Goal: Task Accomplishment & Management: Manage account settings

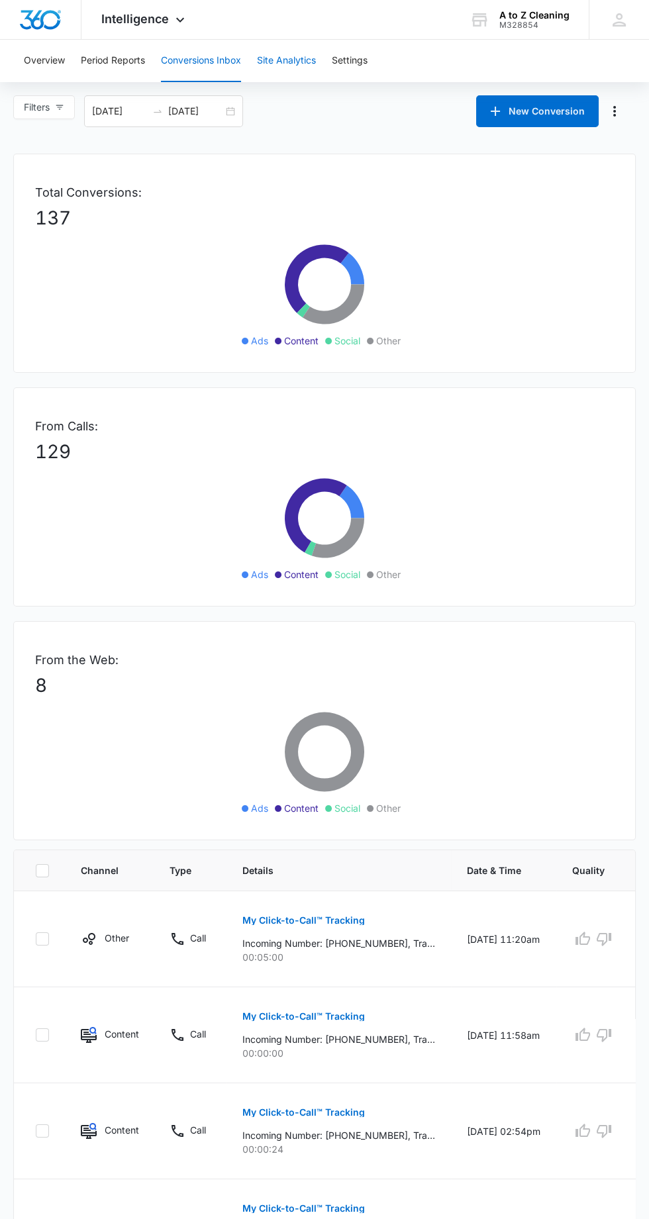
click at [291, 60] on button "Site Analytics" at bounding box center [286, 61] width 59 height 42
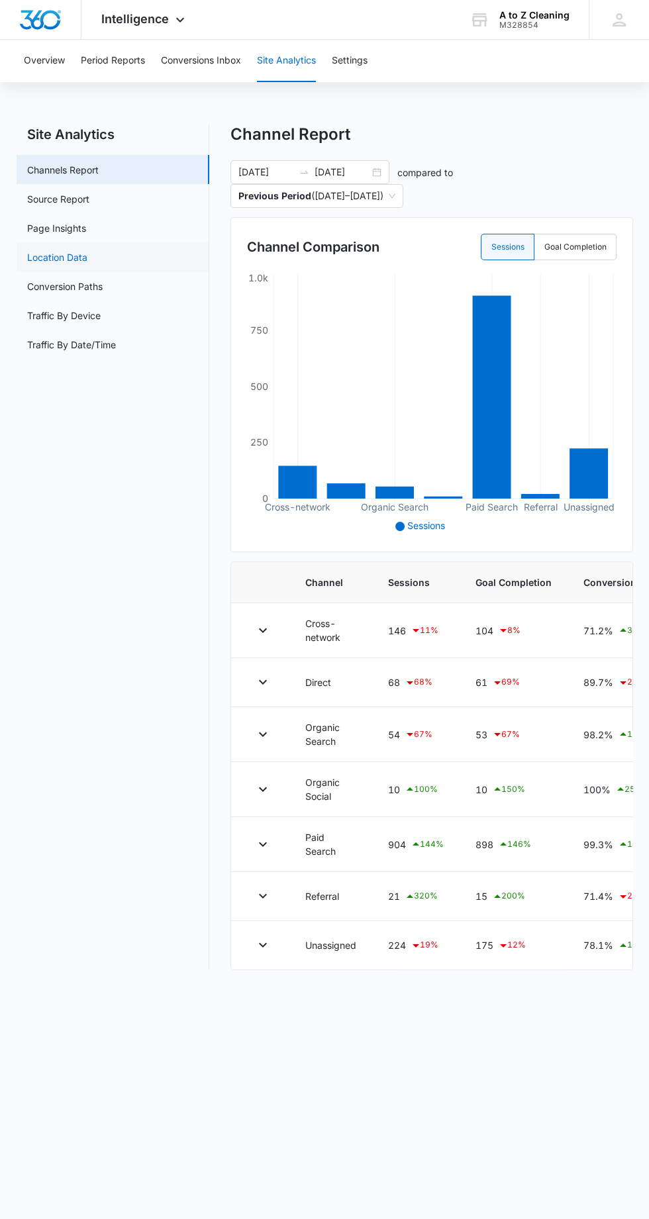
click at [87, 252] on link "Location Data" at bounding box center [57, 257] width 60 height 14
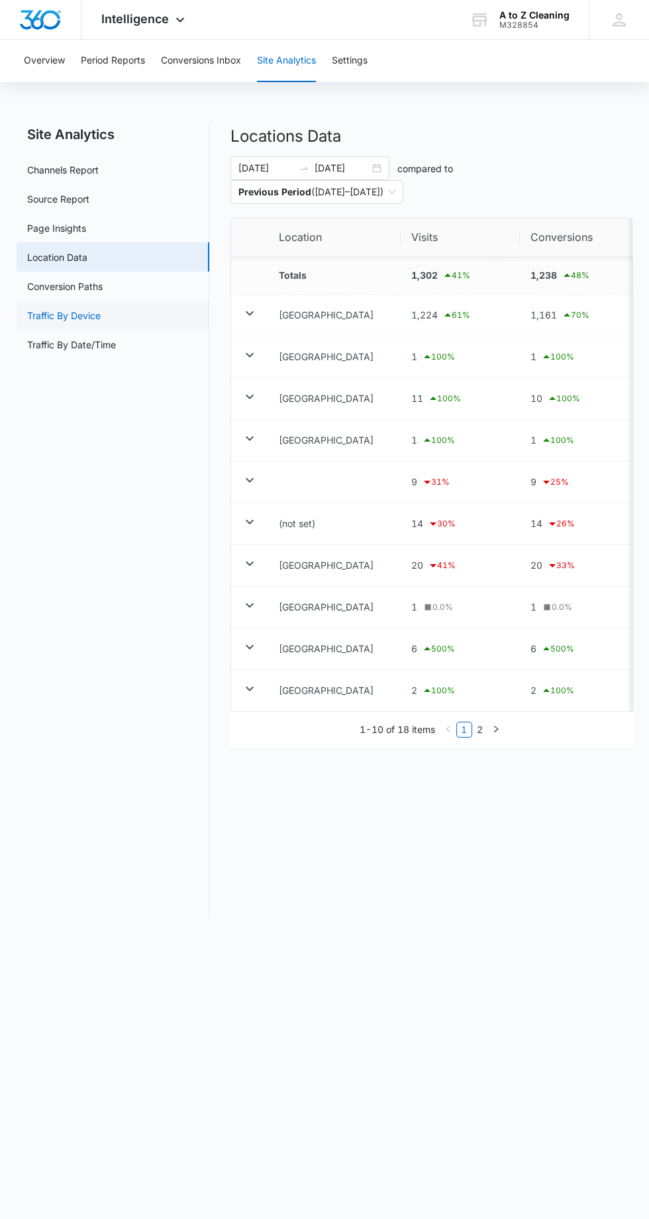
click at [101, 309] on link "Traffic By Device" at bounding box center [63, 316] width 73 height 14
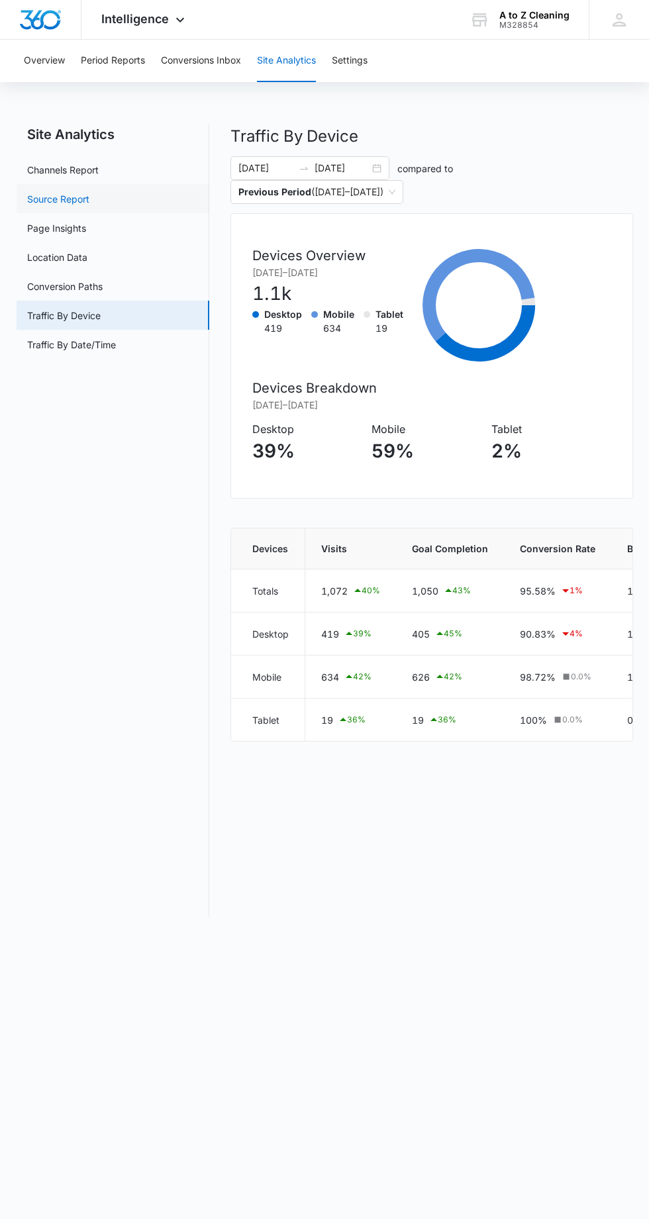
click at [89, 197] on link "Source Report" at bounding box center [58, 199] width 62 height 14
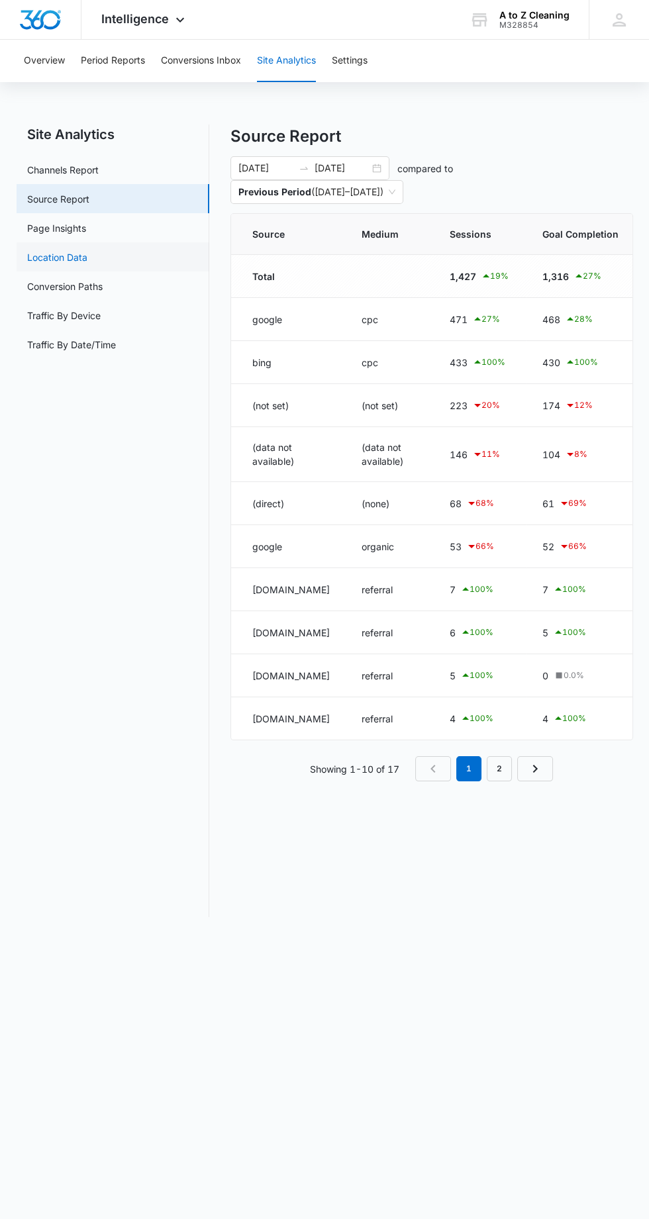
click at [87, 263] on link "Location Data" at bounding box center [57, 257] width 60 height 14
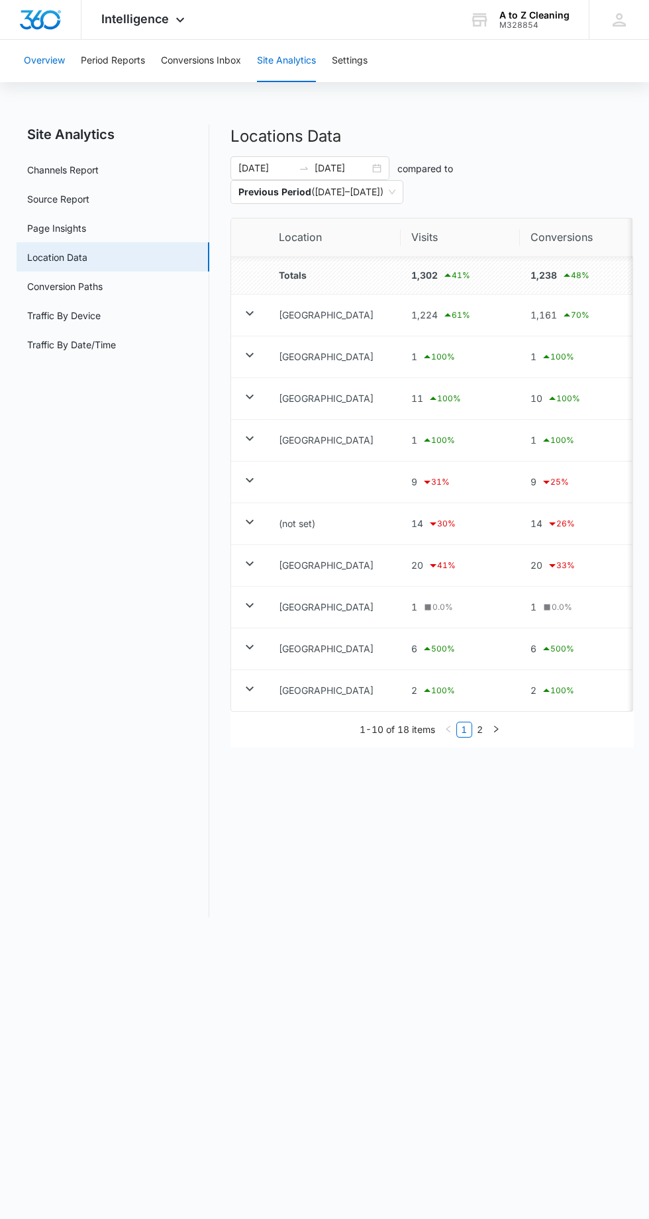
click at [33, 58] on button "Overview" at bounding box center [44, 61] width 41 height 42
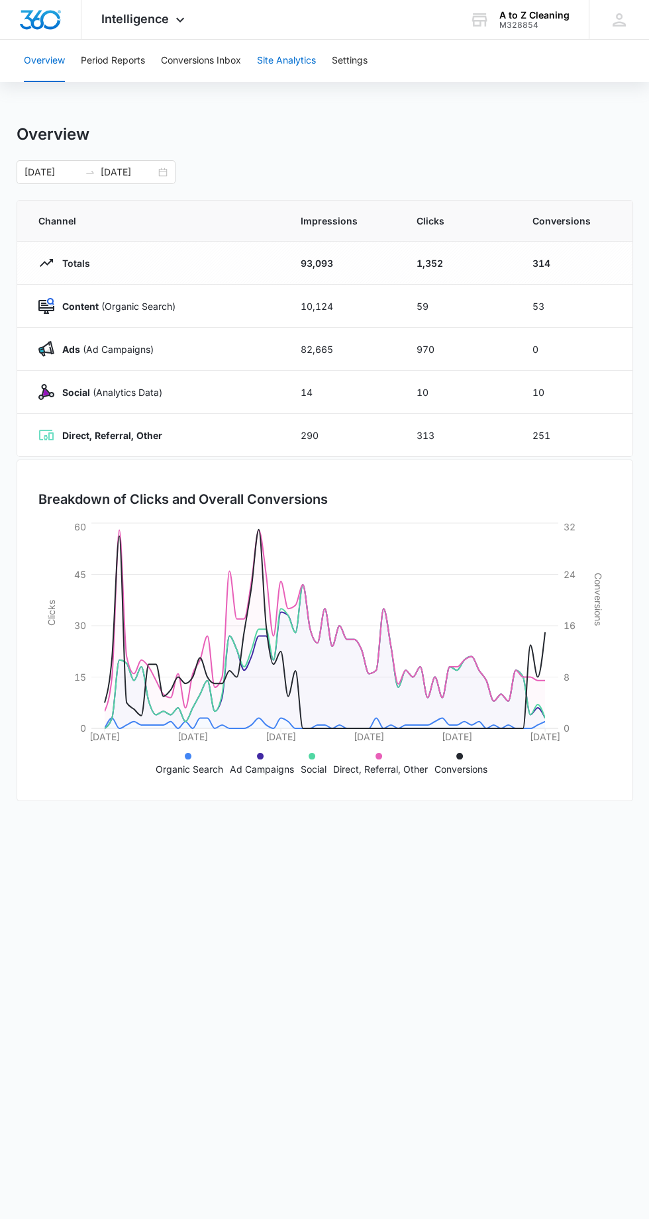
click at [289, 45] on button "Site Analytics" at bounding box center [286, 61] width 59 height 42
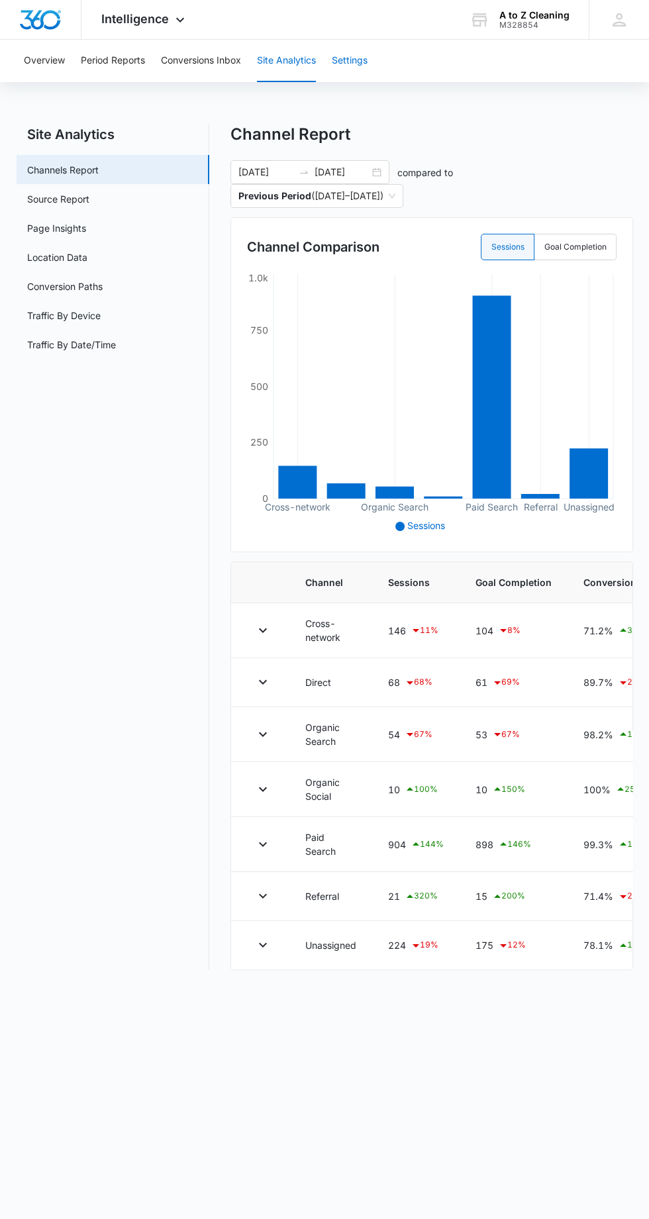
click at [361, 62] on button "Settings" at bounding box center [350, 61] width 36 height 42
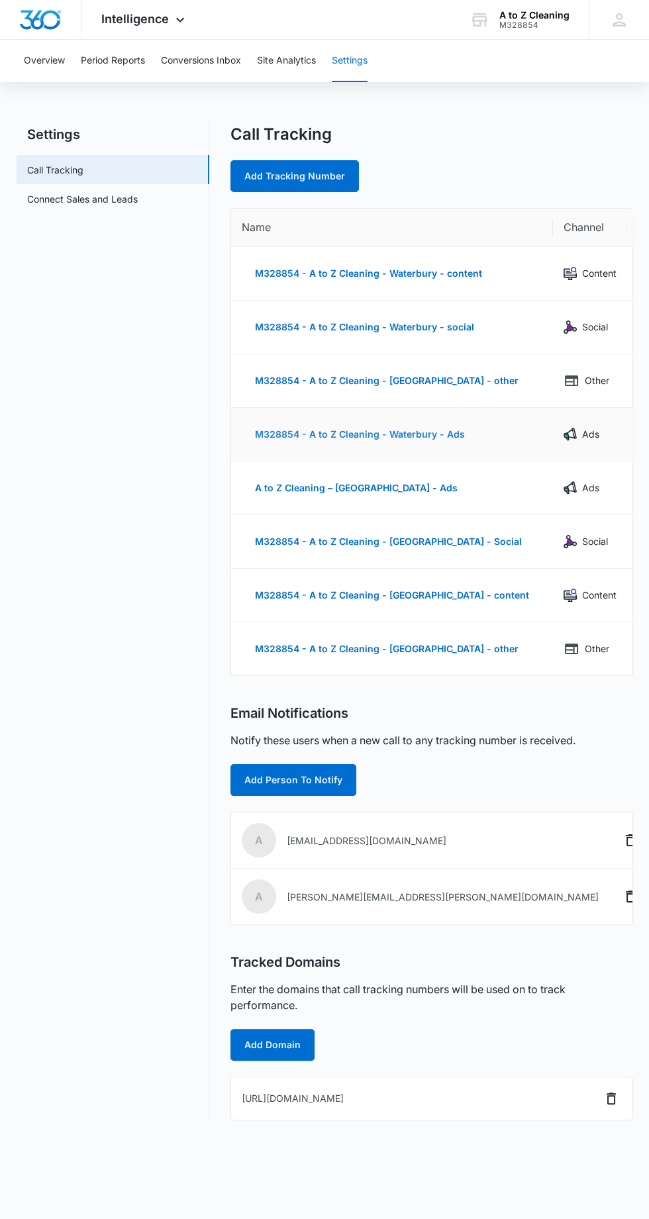
click at [438, 435] on button "M328854 - A to Z Cleaning - Waterbury - Ads" at bounding box center [360, 434] width 236 height 32
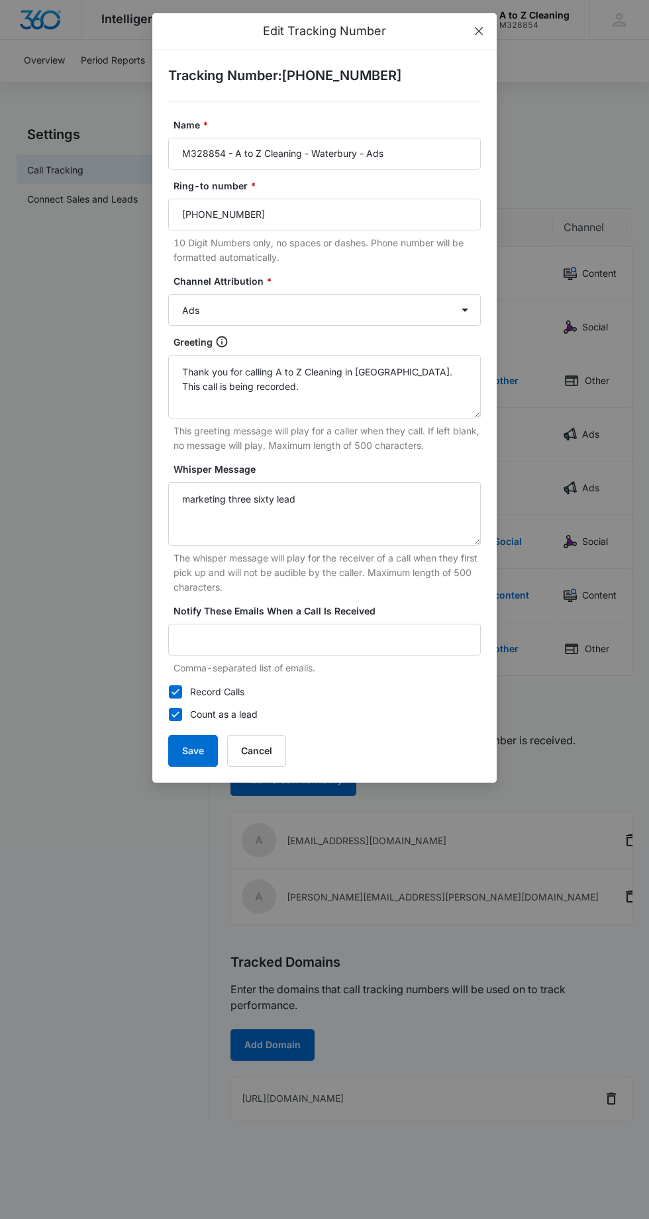
click at [478, 30] on icon "close" at bounding box center [479, 31] width 8 height 8
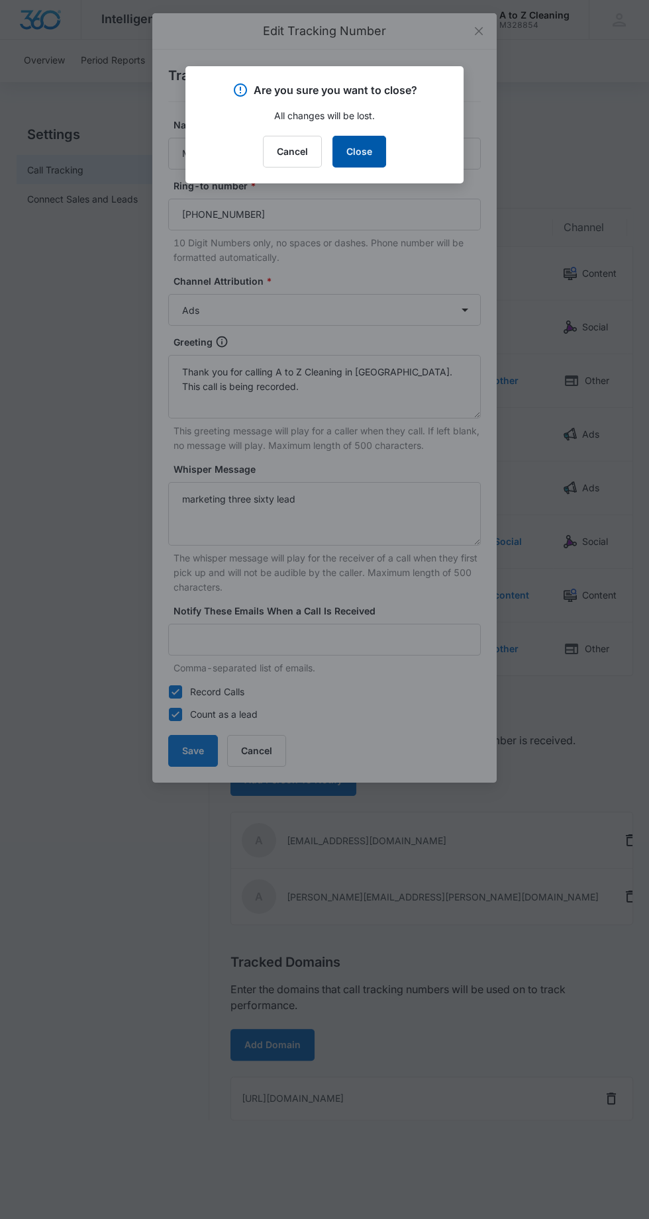
click at [372, 158] on button "Close" at bounding box center [359, 152] width 54 height 32
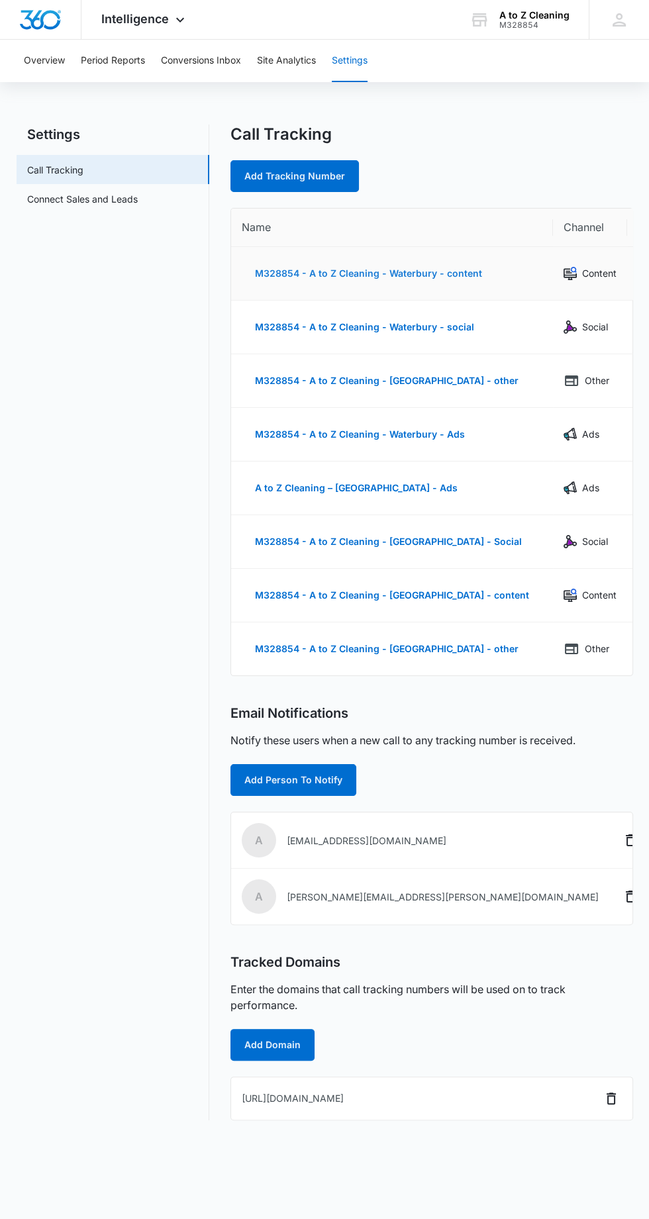
click at [457, 270] on button "M328854 - A to Z Cleaning - Waterbury - content" at bounding box center [369, 274] width 254 height 32
select select "CONTENT"
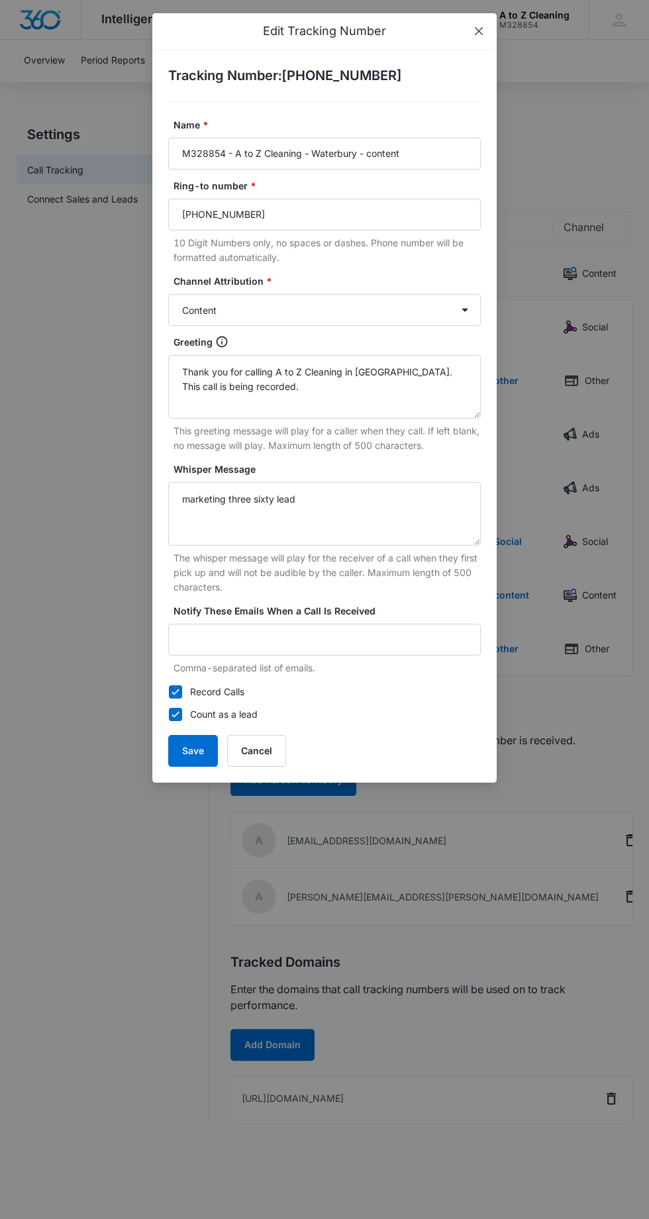
click at [483, 31] on icon "close" at bounding box center [478, 31] width 11 height 11
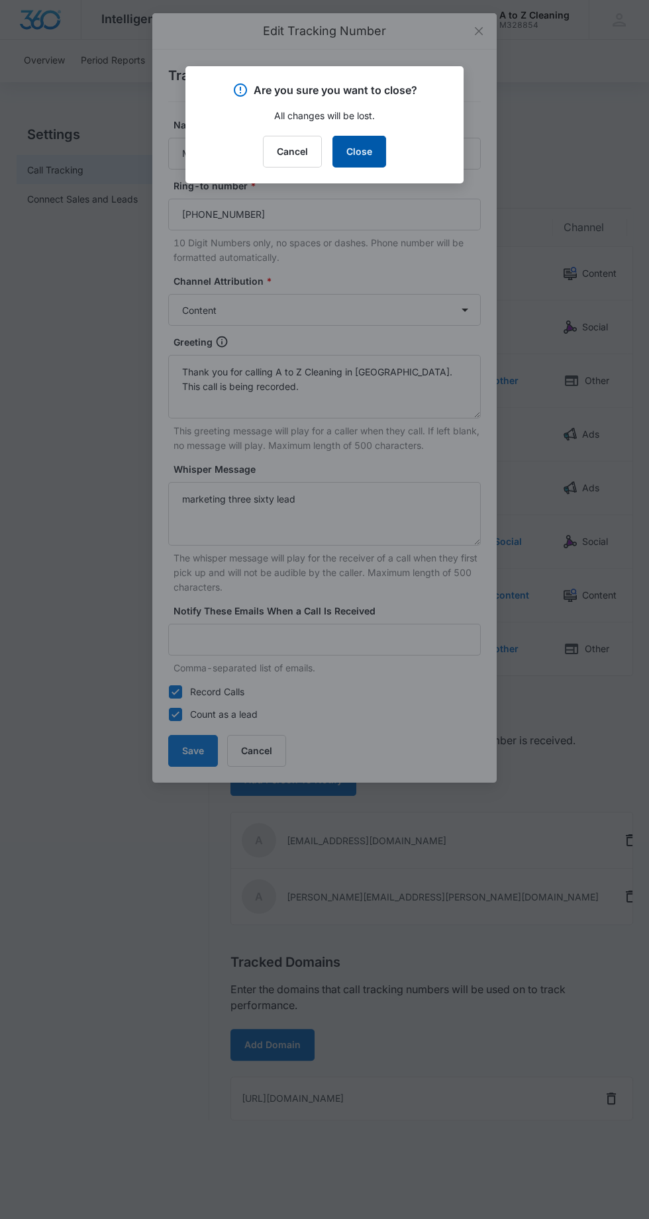
click at [368, 148] on button "Close" at bounding box center [359, 152] width 54 height 32
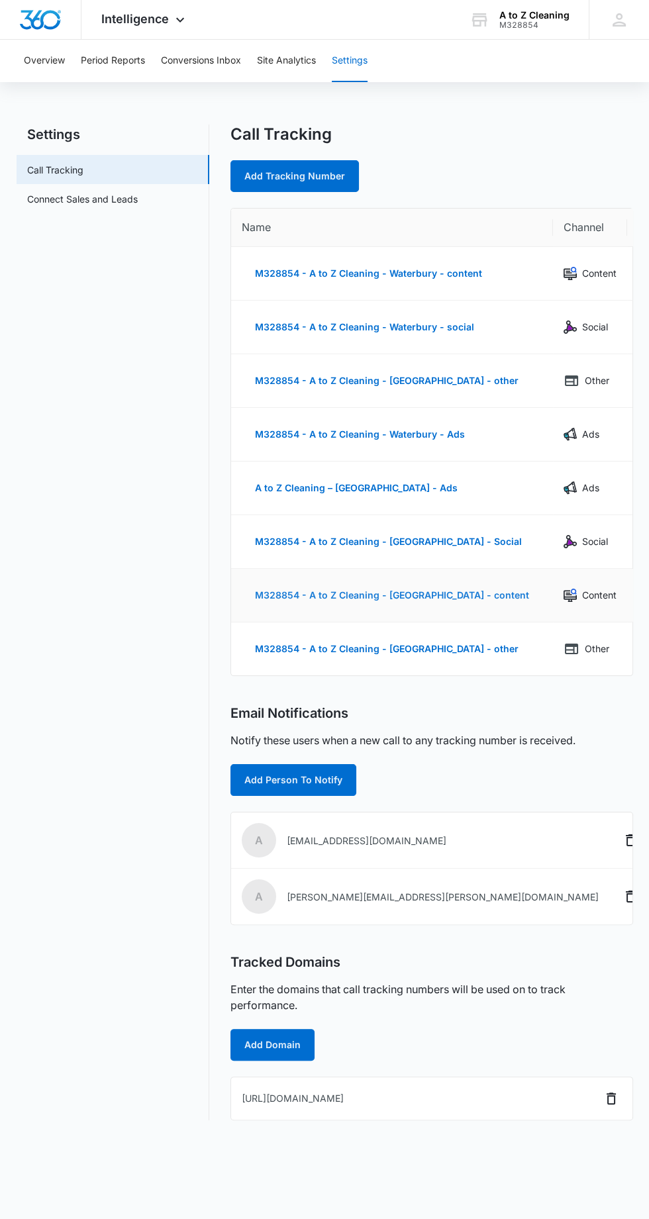
click at [463, 591] on button "M328854 - A to Z Cleaning - [GEOGRAPHIC_DATA] - content" at bounding box center [392, 595] width 301 height 32
select select "CONTENT"
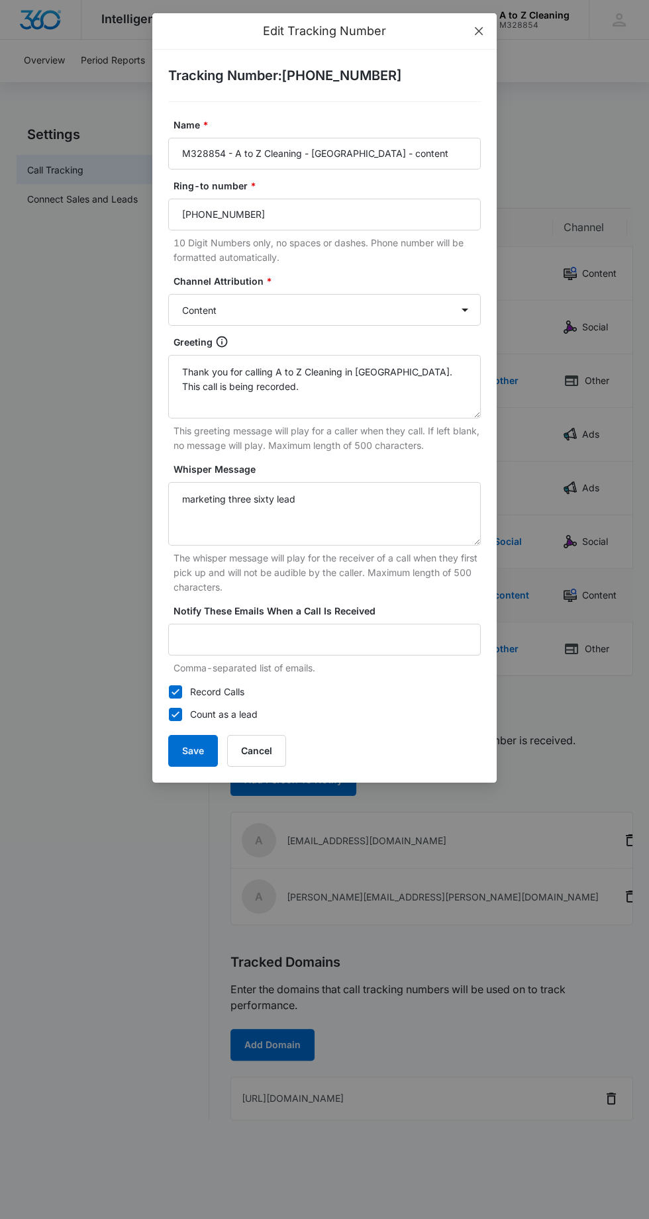
click at [478, 30] on icon "close" at bounding box center [479, 31] width 8 height 8
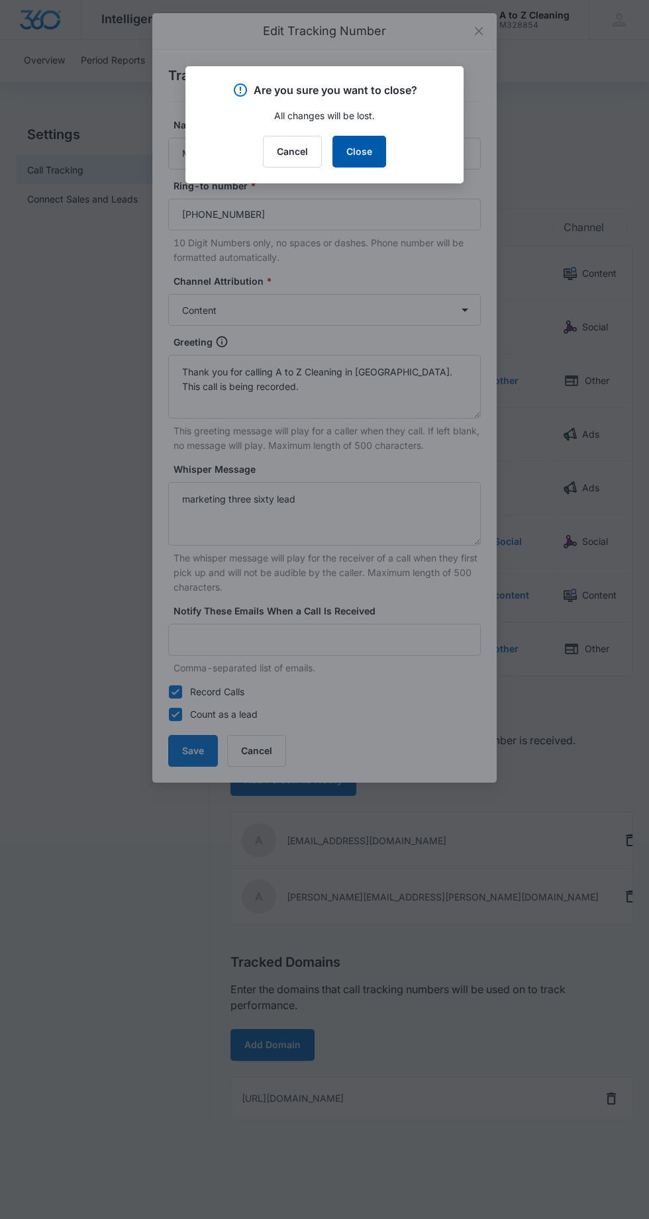
click at [377, 147] on button "Close" at bounding box center [359, 152] width 54 height 32
